Goal: Task Accomplishment & Management: Manage account settings

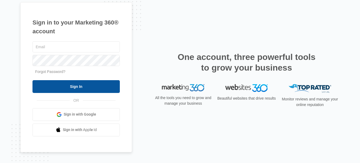
type input "[EMAIL_ADDRESS][DOMAIN_NAME]"
click at [107, 91] on input "Sign In" at bounding box center [76, 86] width 87 height 13
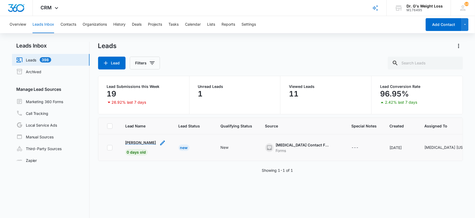
click at [136, 145] on p "[PERSON_NAME]" at bounding box center [140, 142] width 31 height 6
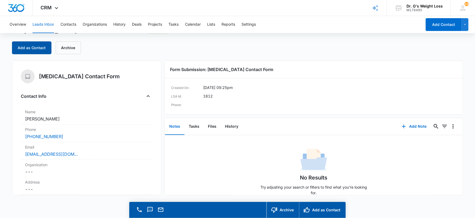
click at [37, 51] on button "Add as Contact" at bounding box center [31, 47] width 39 height 13
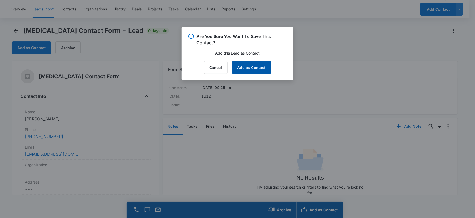
click at [247, 66] on button "Add as Contact" at bounding box center [251, 67] width 39 height 13
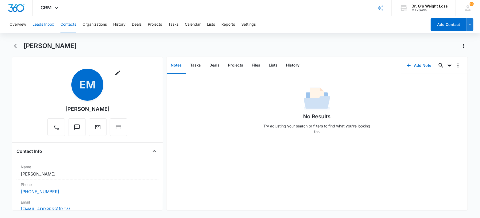
click at [35, 24] on button "Leads Inbox" at bounding box center [44, 24] width 22 height 17
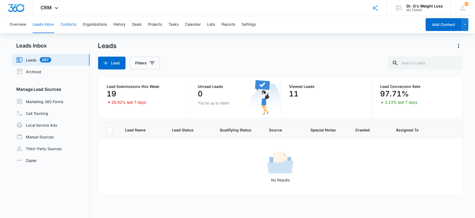
click at [62, 22] on button "Contacts" at bounding box center [69, 24] width 16 height 17
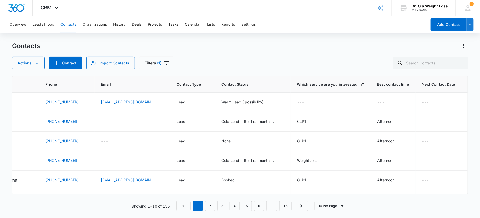
scroll to position [0, 147]
click at [296, 102] on div "---" at bounding box center [299, 102] width 7 height 6
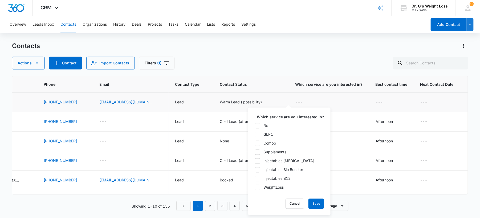
click at [259, 188] on icon at bounding box center [257, 186] width 5 height 5
click at [255, 187] on input "WeightLoss" at bounding box center [255, 187] width 0 height 0
checkbox input "true"
click at [314, 201] on button "Save" at bounding box center [317, 203] width 16 height 10
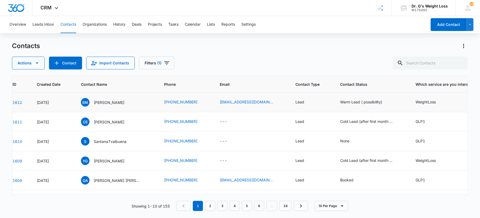
scroll to position [0, 0]
